Goal: Task Accomplishment & Management: Use online tool/utility

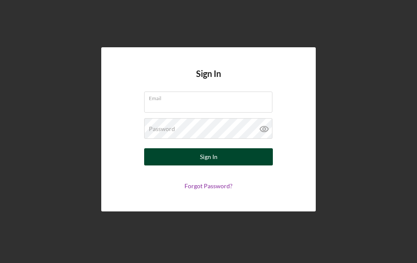
type input "[EMAIL_ADDRESS][DOMAIN_NAME]"
click at [240, 158] on button "Sign In" at bounding box center [208, 156] width 129 height 17
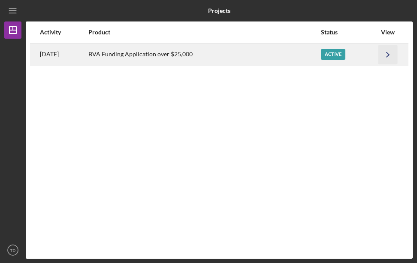
click at [388, 58] on icon "Icon/Navigate" at bounding box center [388, 54] width 19 height 19
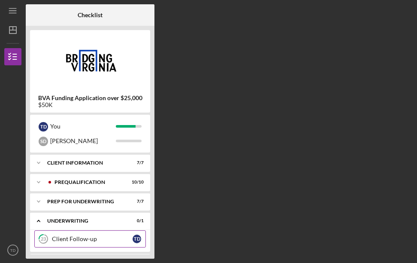
click at [110, 239] on div "Client Follow-up" at bounding box center [92, 238] width 81 height 7
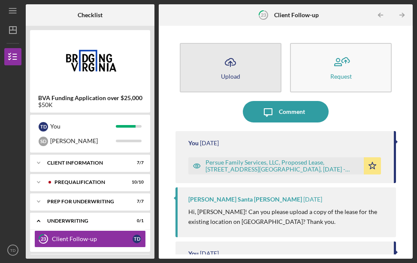
click at [246, 78] on button "Icon/Upload Upload" at bounding box center [231, 67] width 102 height 49
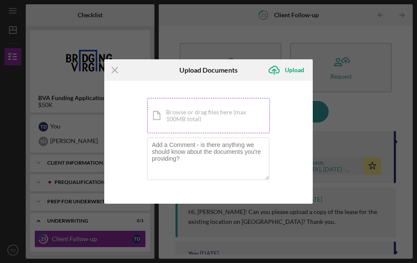
click at [195, 113] on div "Icon/Document Browse or drag files here (max 100MB total) Tap to choose files o…" at bounding box center [208, 115] width 123 height 35
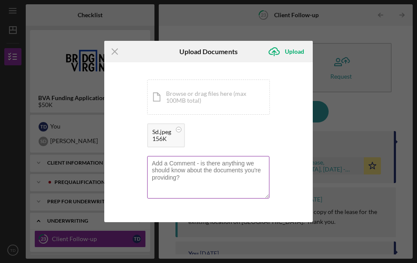
click at [197, 173] on textarea at bounding box center [208, 177] width 122 height 42
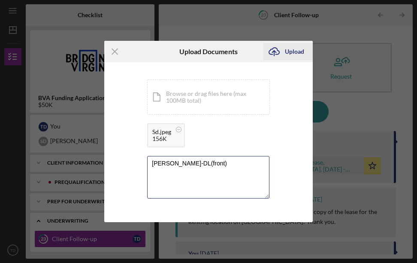
type textarea "[PERSON_NAME]-DL(front)"
click at [281, 55] on icon "Icon/Upload" at bounding box center [274, 51] width 21 height 21
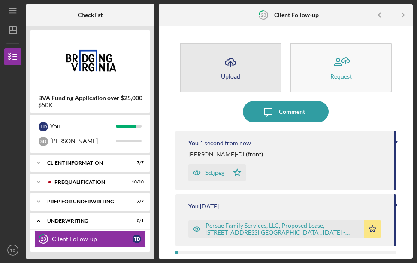
click at [248, 78] on button "Icon/Upload Upload" at bounding box center [231, 67] width 102 height 49
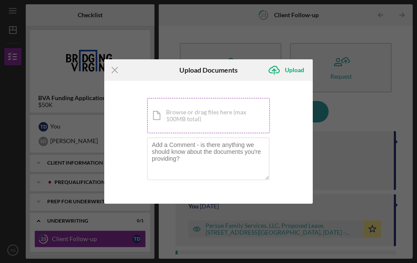
click at [220, 111] on div "Icon/Document Browse or drag files here (max 100MB total) Tap to choose files o…" at bounding box center [208, 115] width 123 height 35
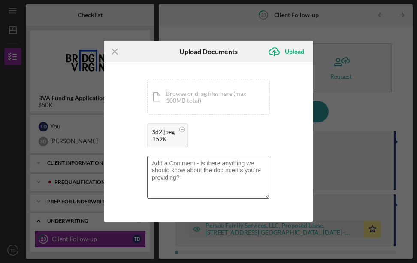
click at [185, 173] on textarea at bounding box center [208, 177] width 122 height 42
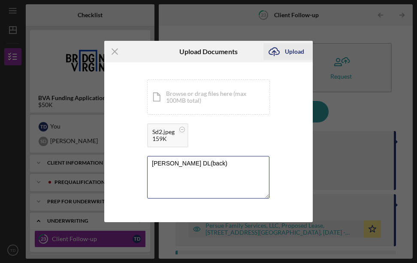
type textarea "[PERSON_NAME] DL(back)"
click at [287, 56] on div "Upload" at bounding box center [294, 51] width 19 height 17
